Goal: Check status: Check status

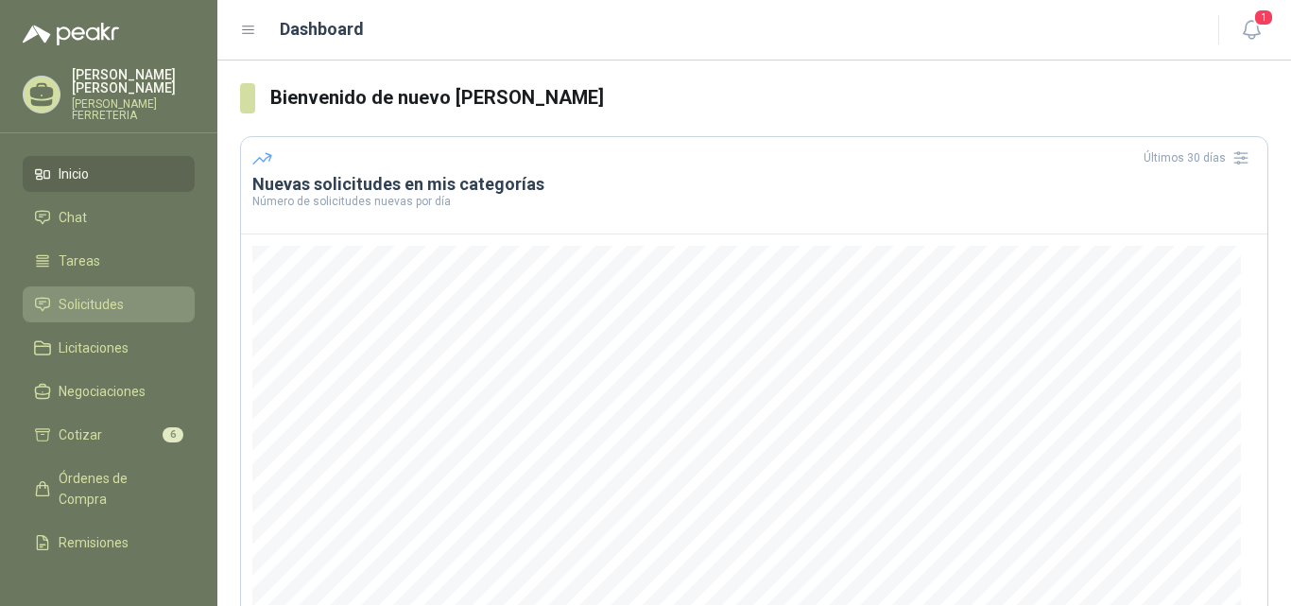
click at [123, 296] on span "Solicitudes" at bounding box center [91, 304] width 65 height 21
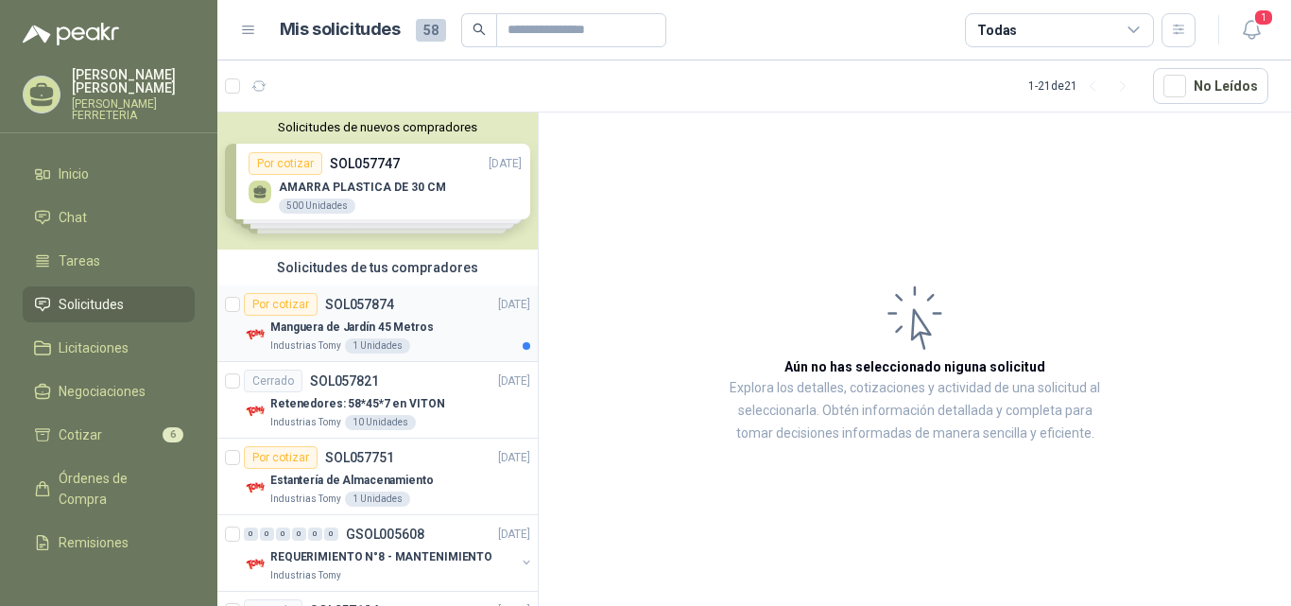
click at [450, 331] on div "Manguera de Jardín 45 Metros" at bounding box center [400, 327] width 260 height 23
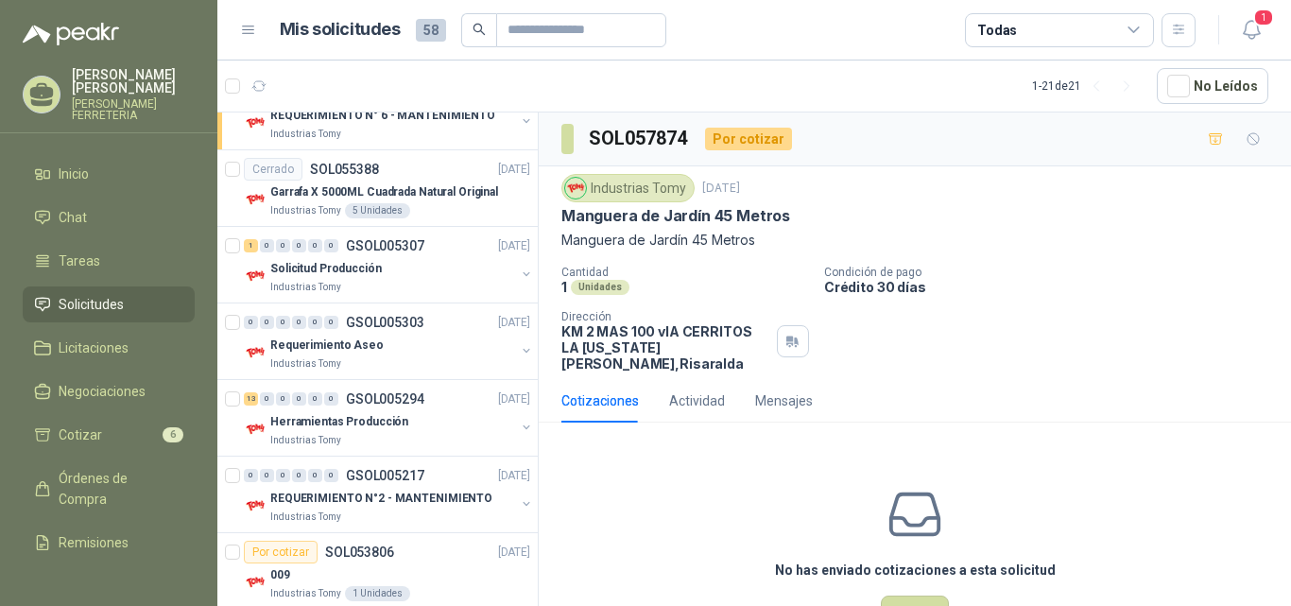
scroll to position [1307, 0]
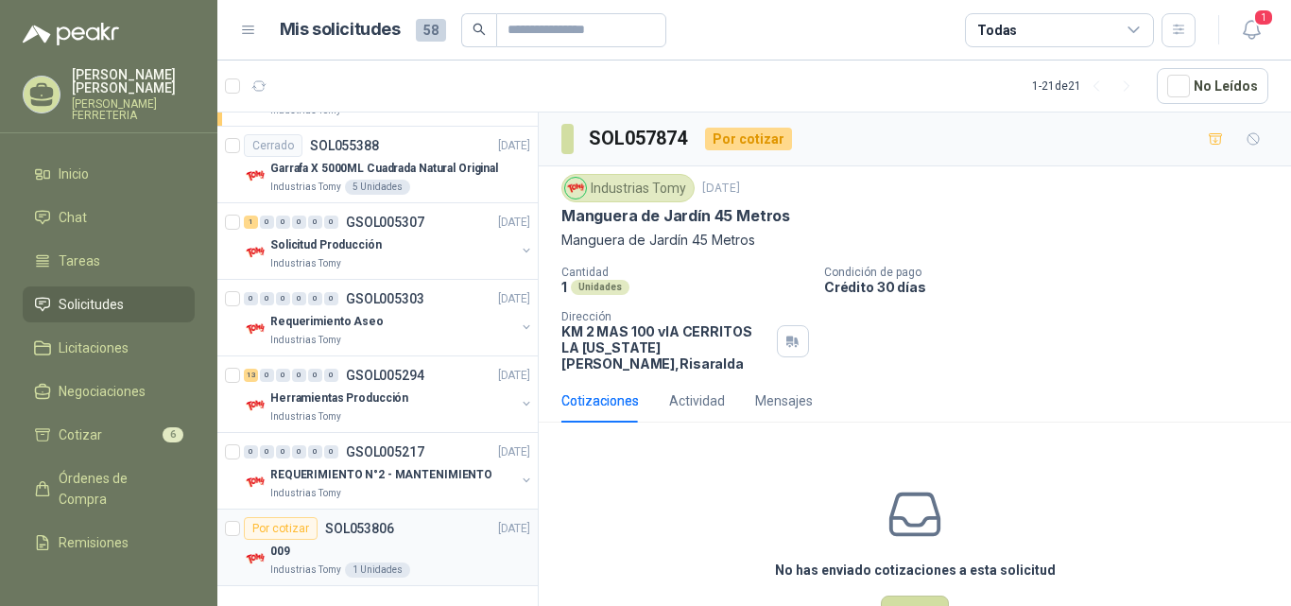
click at [439, 529] on div "Por cotizar SOL053806 [DATE]" at bounding box center [387, 528] width 286 height 23
